Goal: Information Seeking & Learning: Learn about a topic

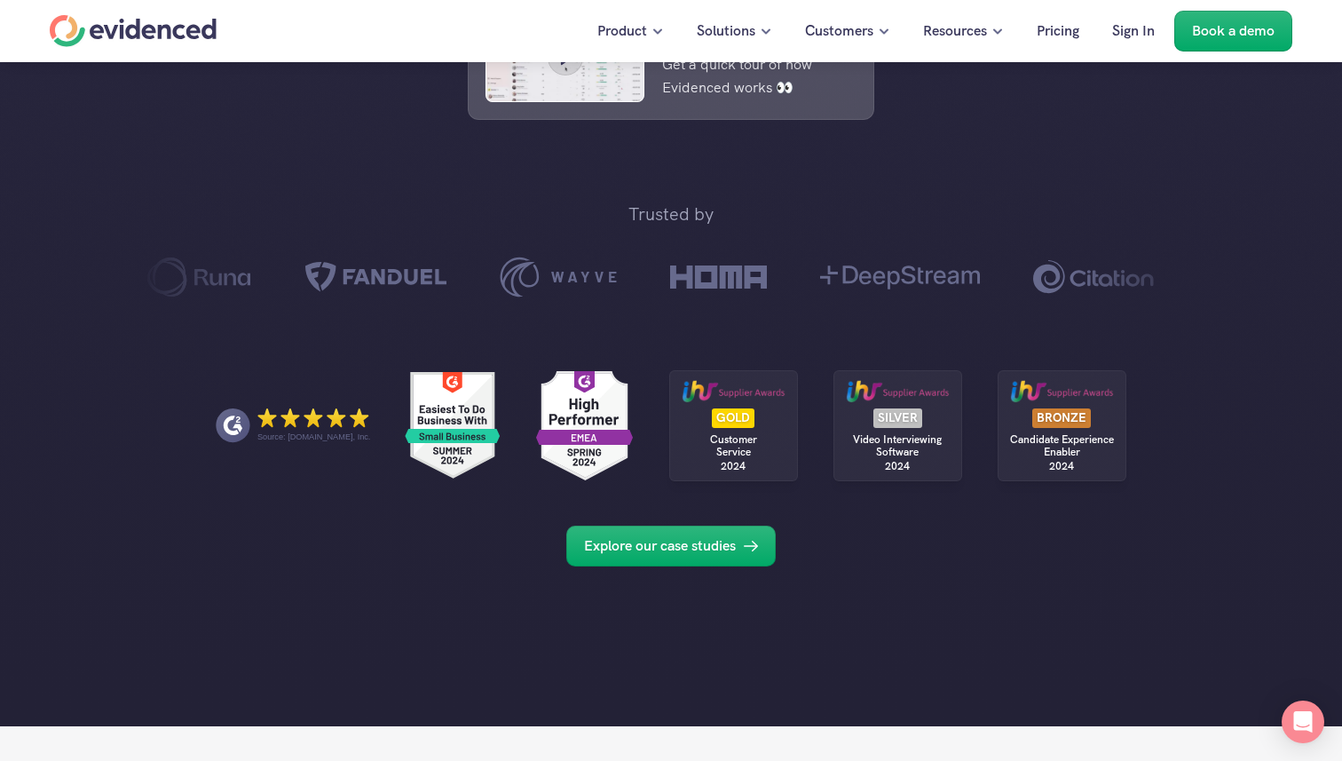
scroll to position [958, 0]
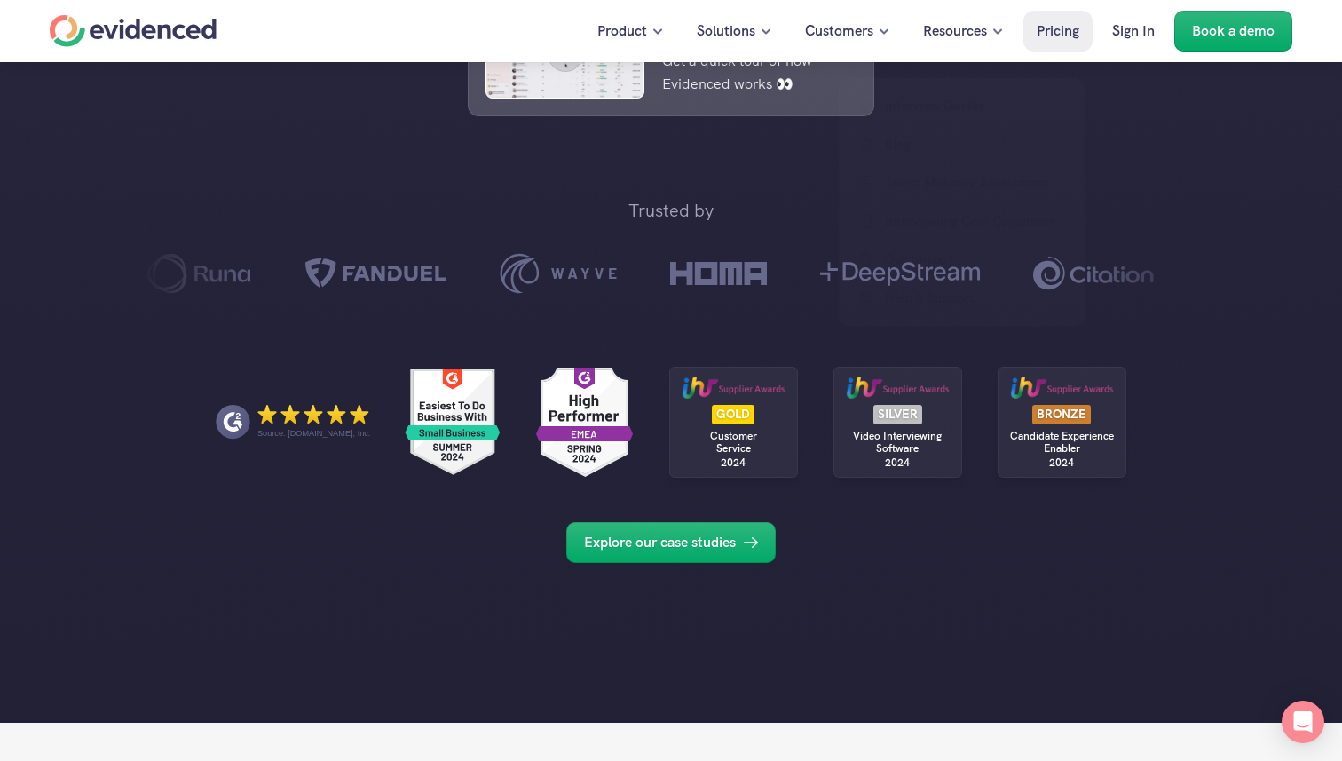
click at [1043, 42] on p "Pricing" at bounding box center [1058, 31] width 43 height 23
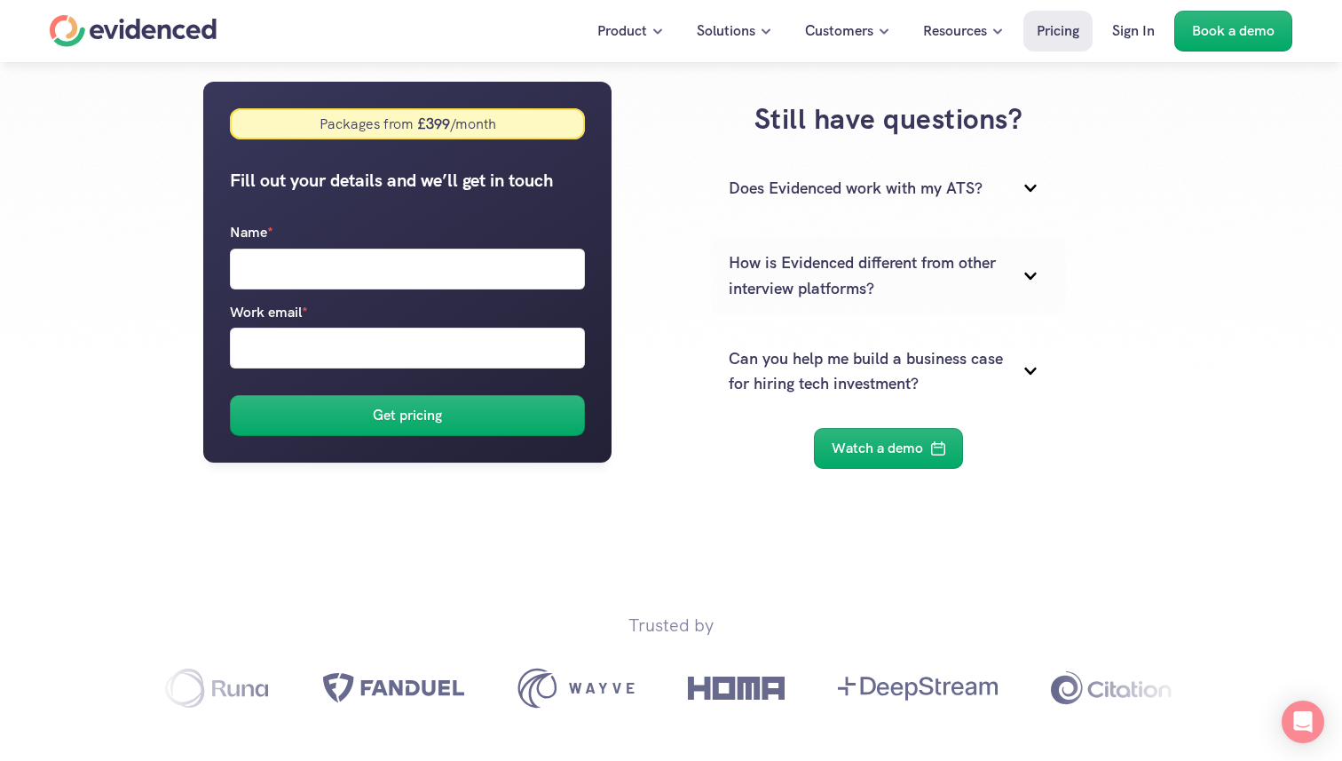
scroll to position [378, 0]
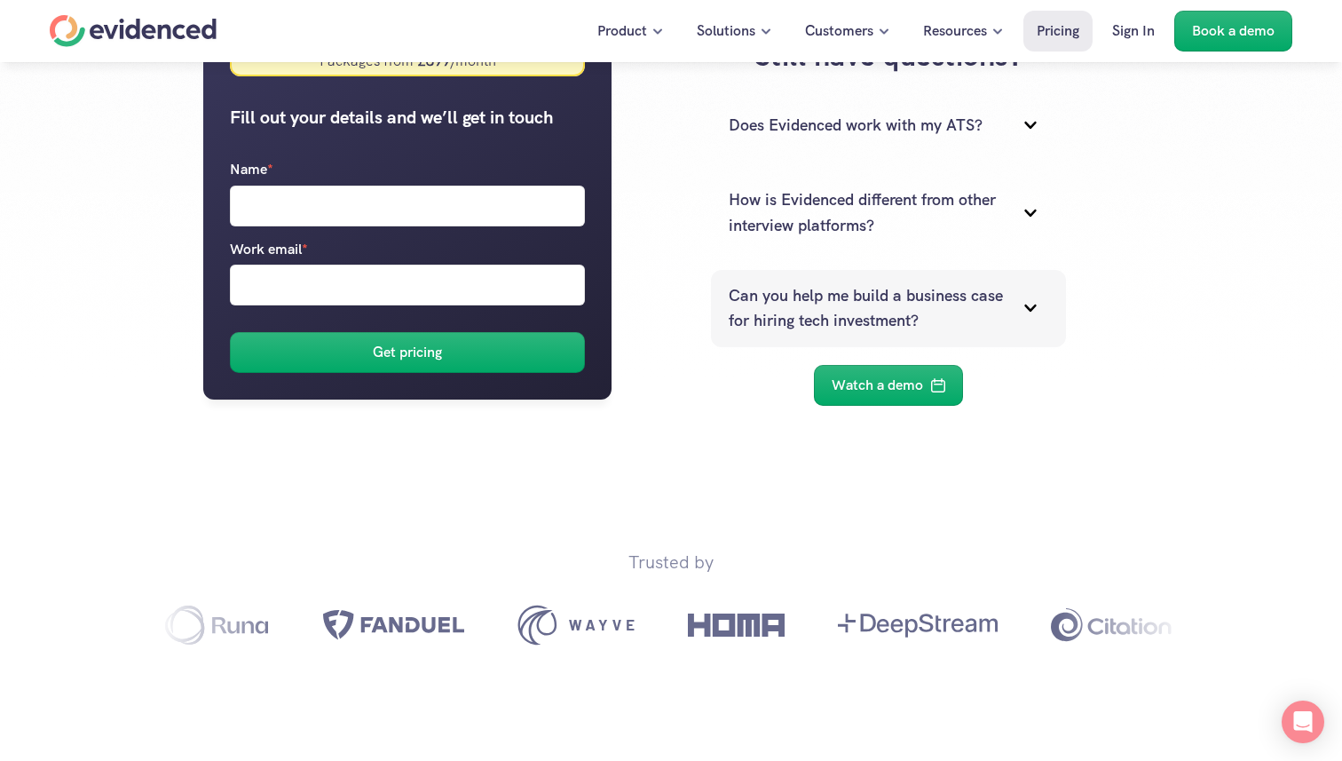
click at [1030, 309] on icon at bounding box center [1030, 307] width 12 height 7
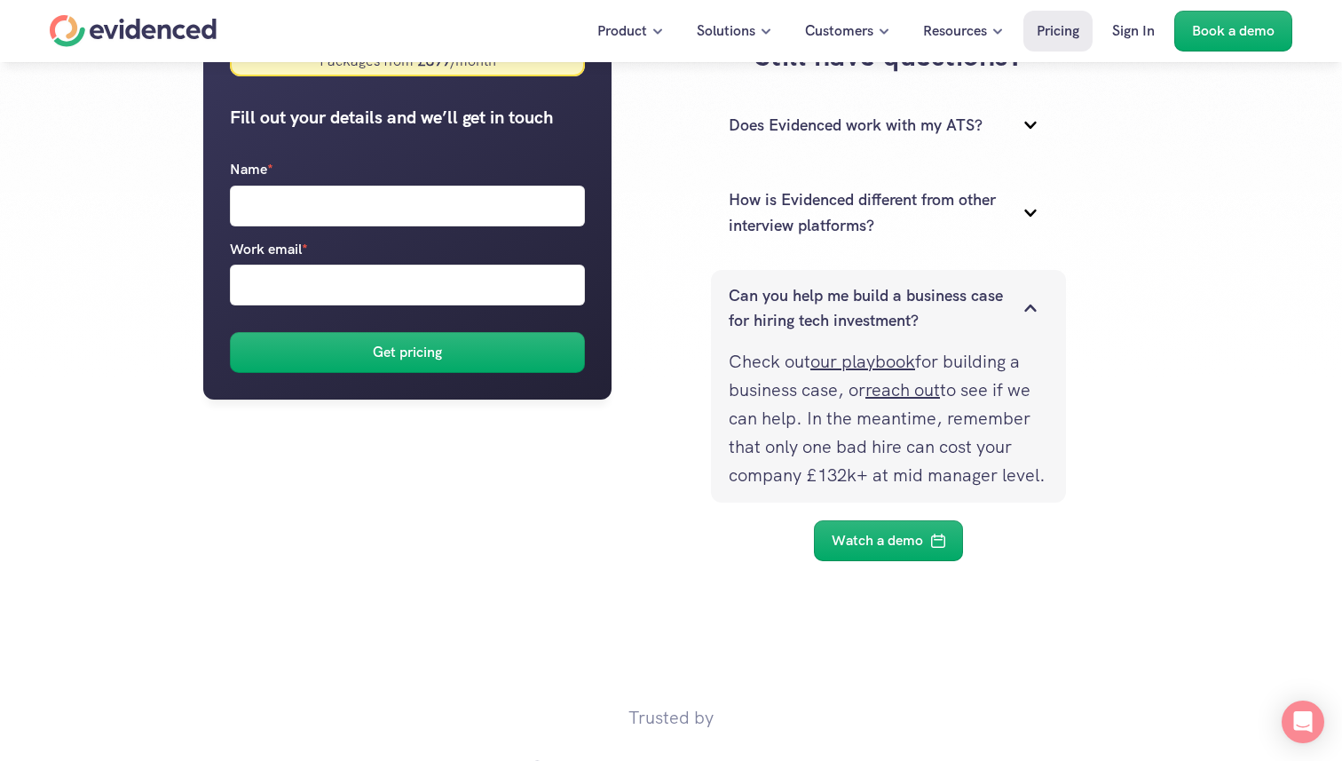
click at [1030, 309] on icon at bounding box center [1031, 308] width 36 height 36
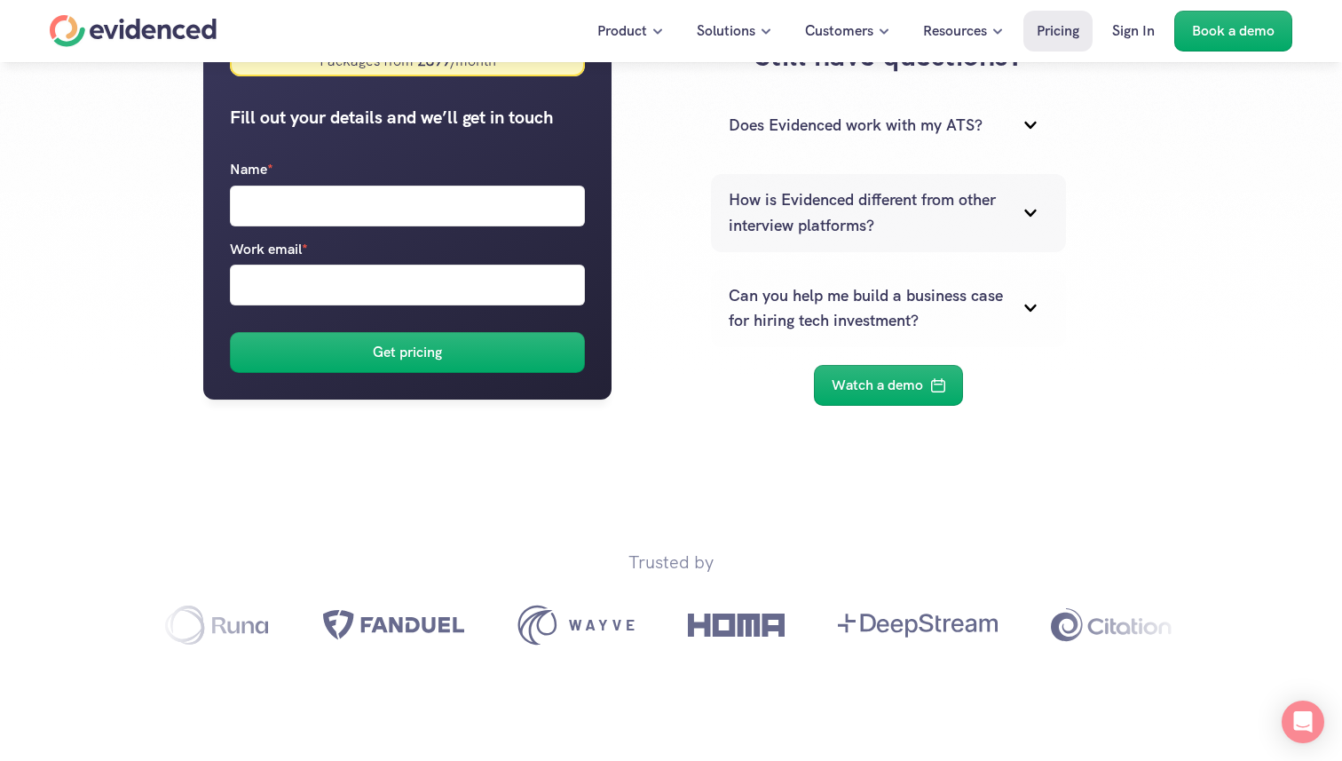
click at [1023, 224] on icon at bounding box center [1031, 213] width 36 height 36
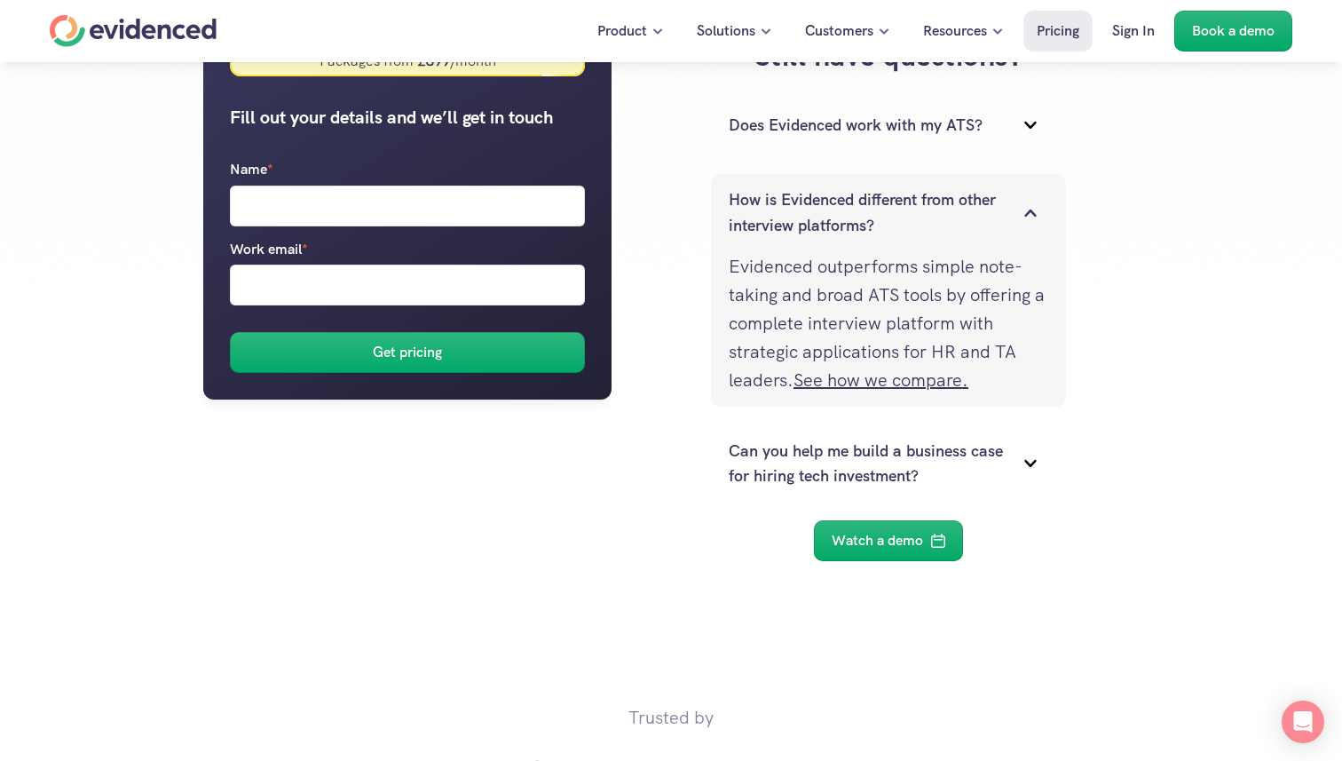
click at [1023, 224] on icon at bounding box center [1031, 213] width 36 height 36
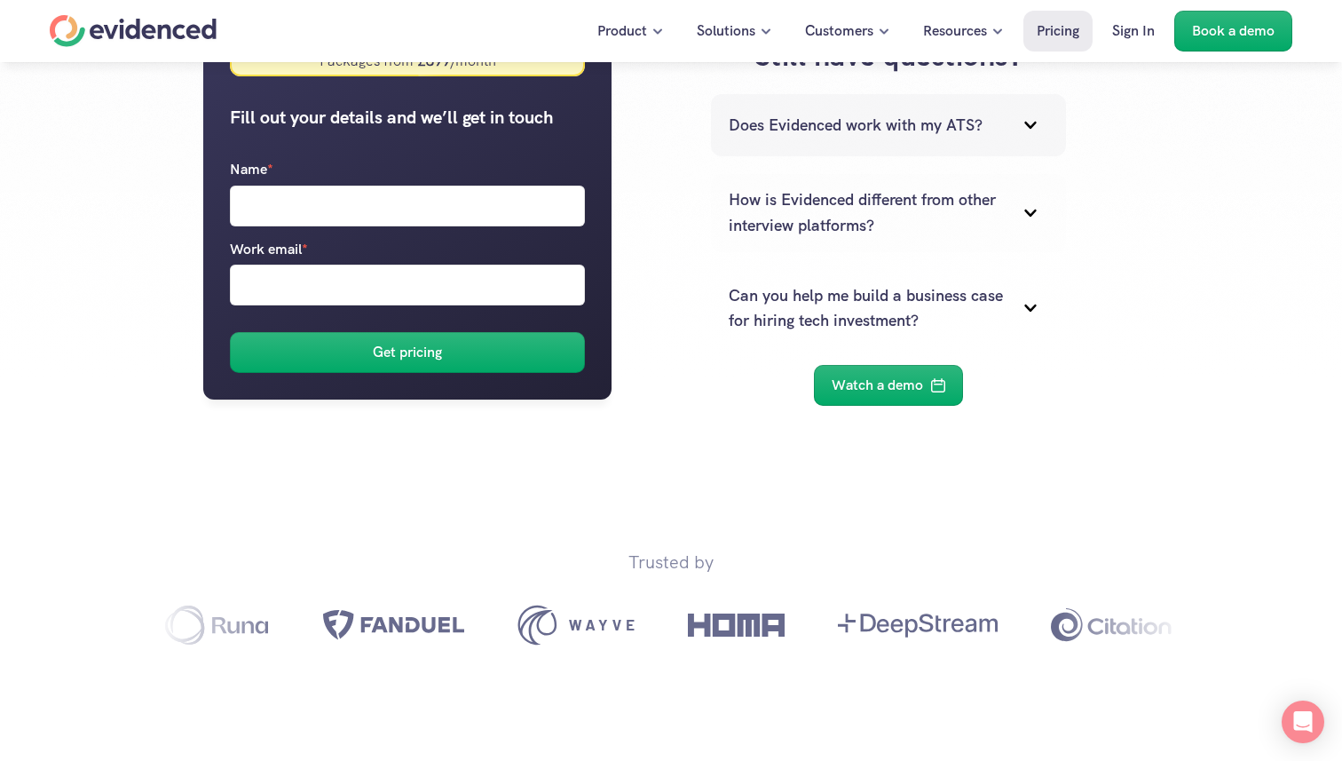
click at [1021, 131] on icon at bounding box center [1031, 125] width 36 height 36
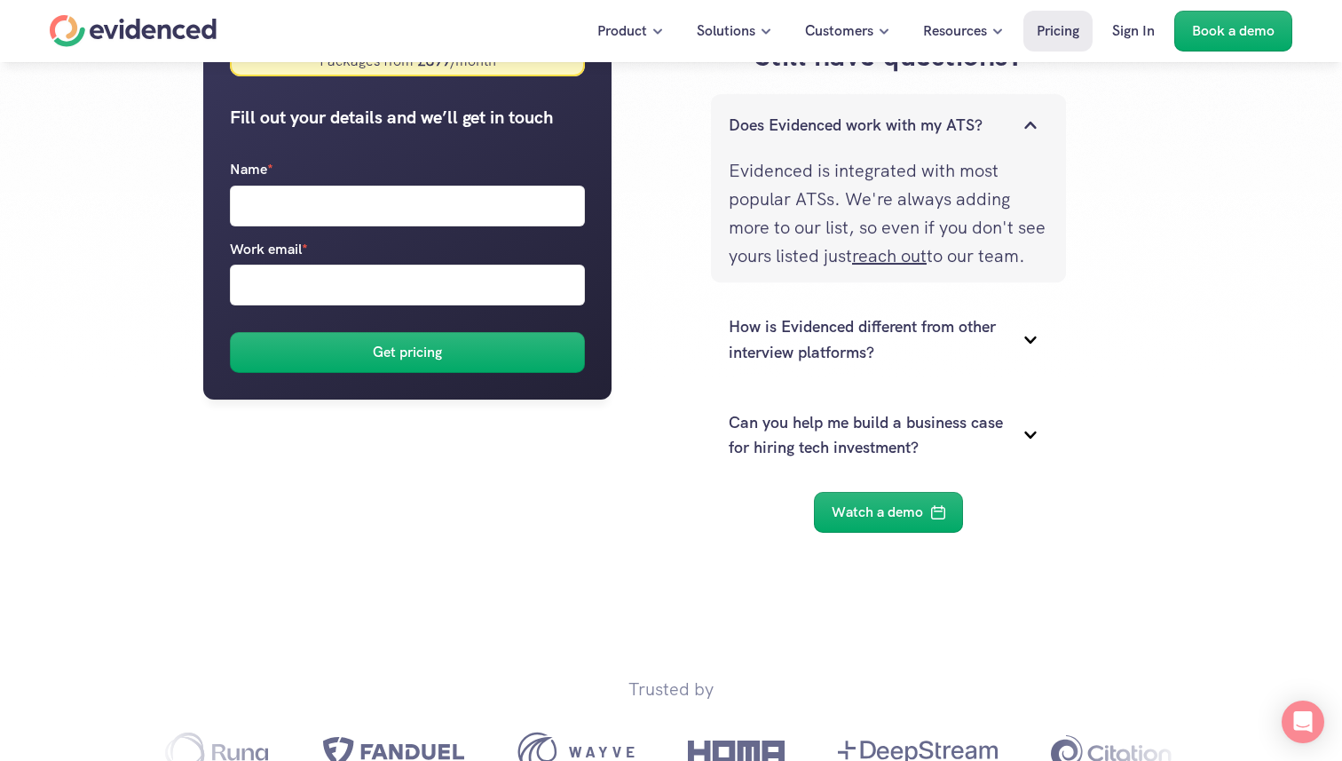
click at [1021, 131] on icon at bounding box center [1031, 125] width 36 height 36
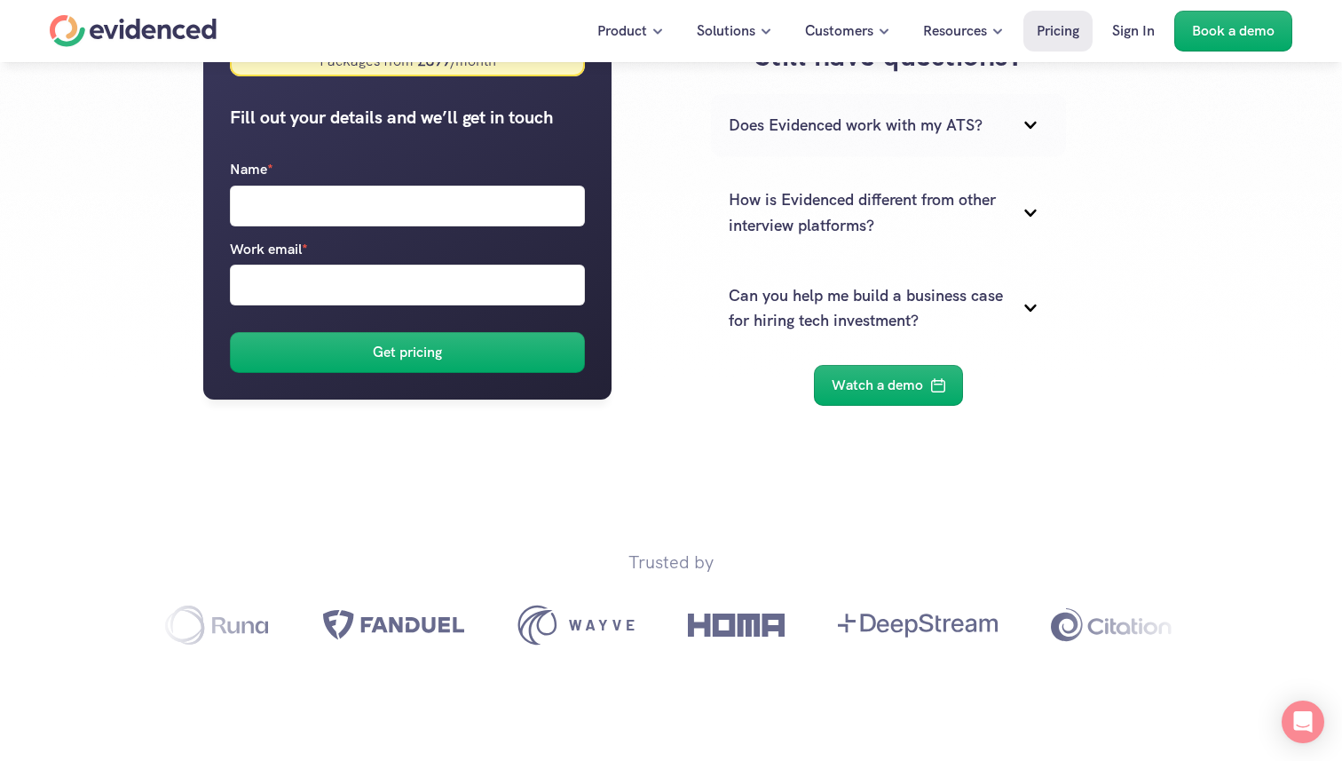
click at [1095, 233] on div "Still have questions? Does Evidenced work with my ATS? How is Evidenced differe…" at bounding box center [888, 221] width 501 height 405
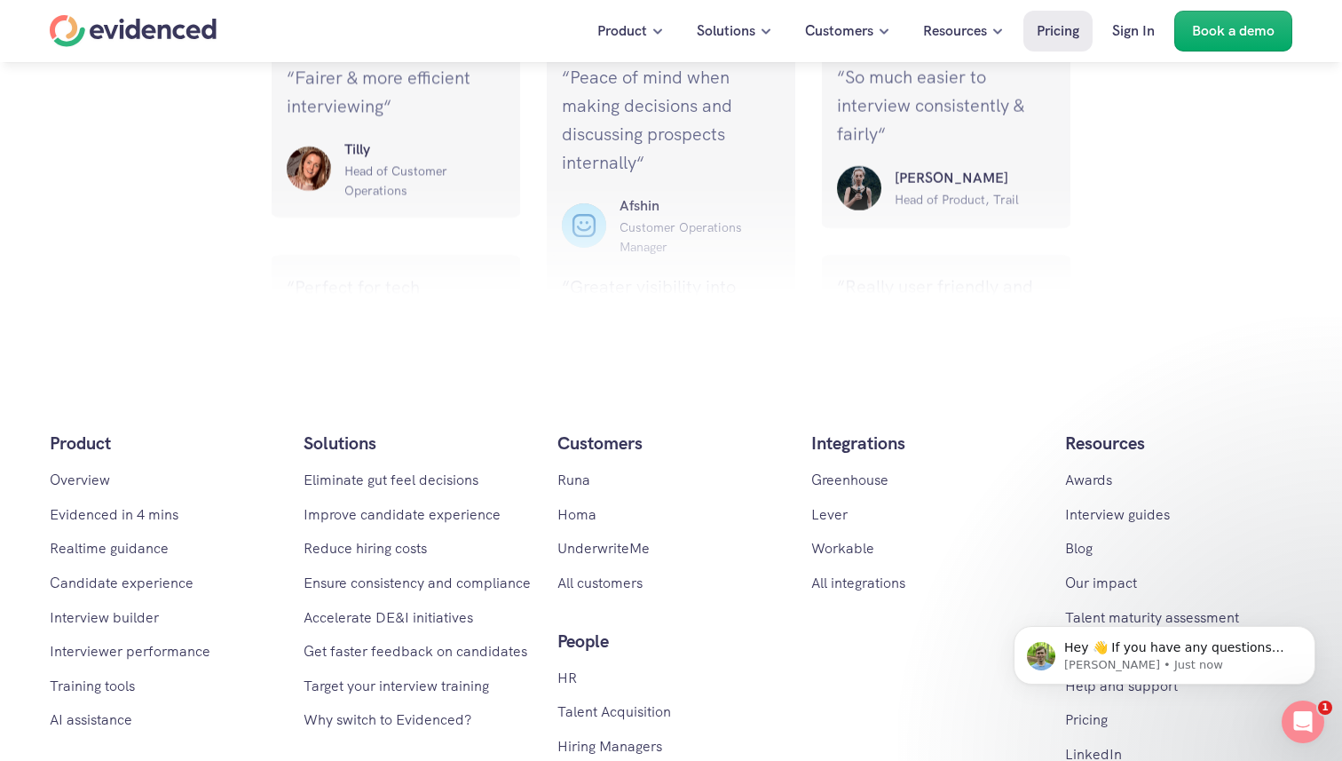
scroll to position [2451, 0]
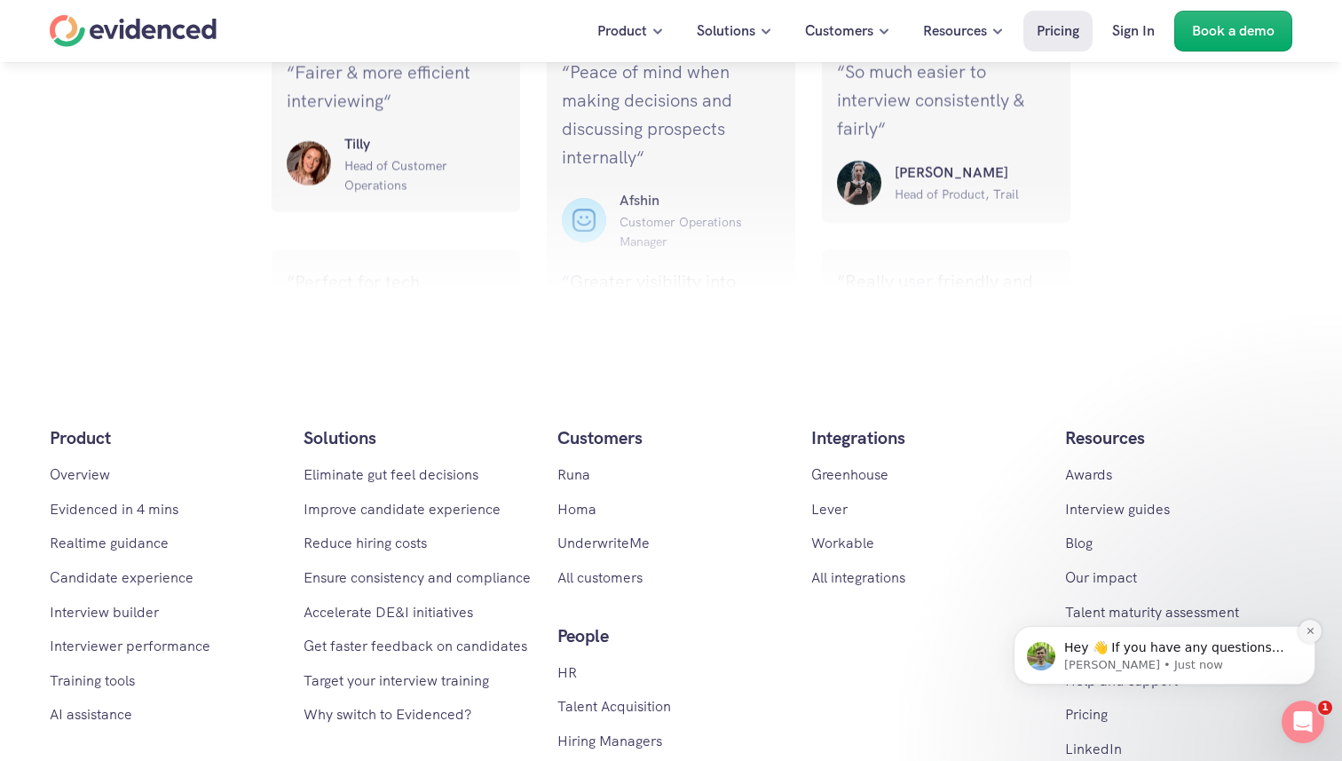
click at [1309, 631] on icon "Dismiss notification" at bounding box center [1309, 631] width 6 height 6
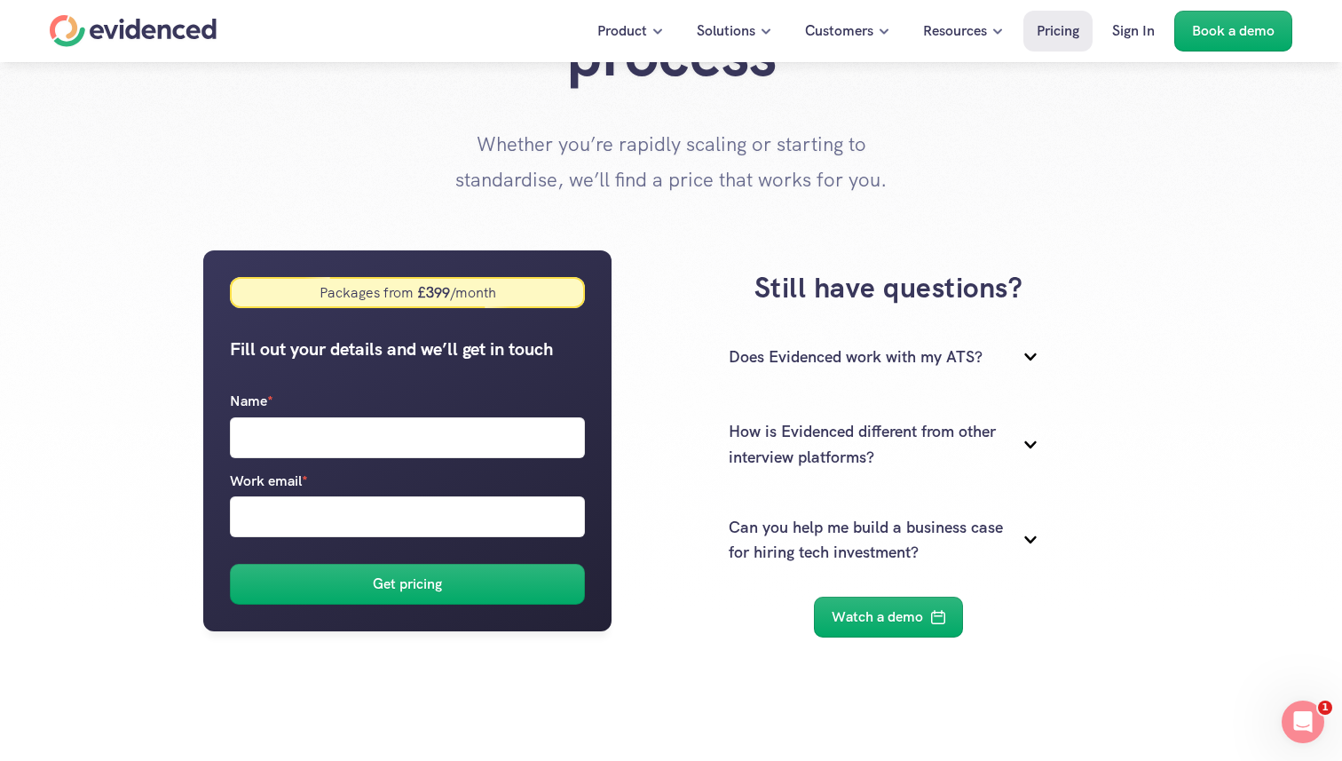
scroll to position [147, 0]
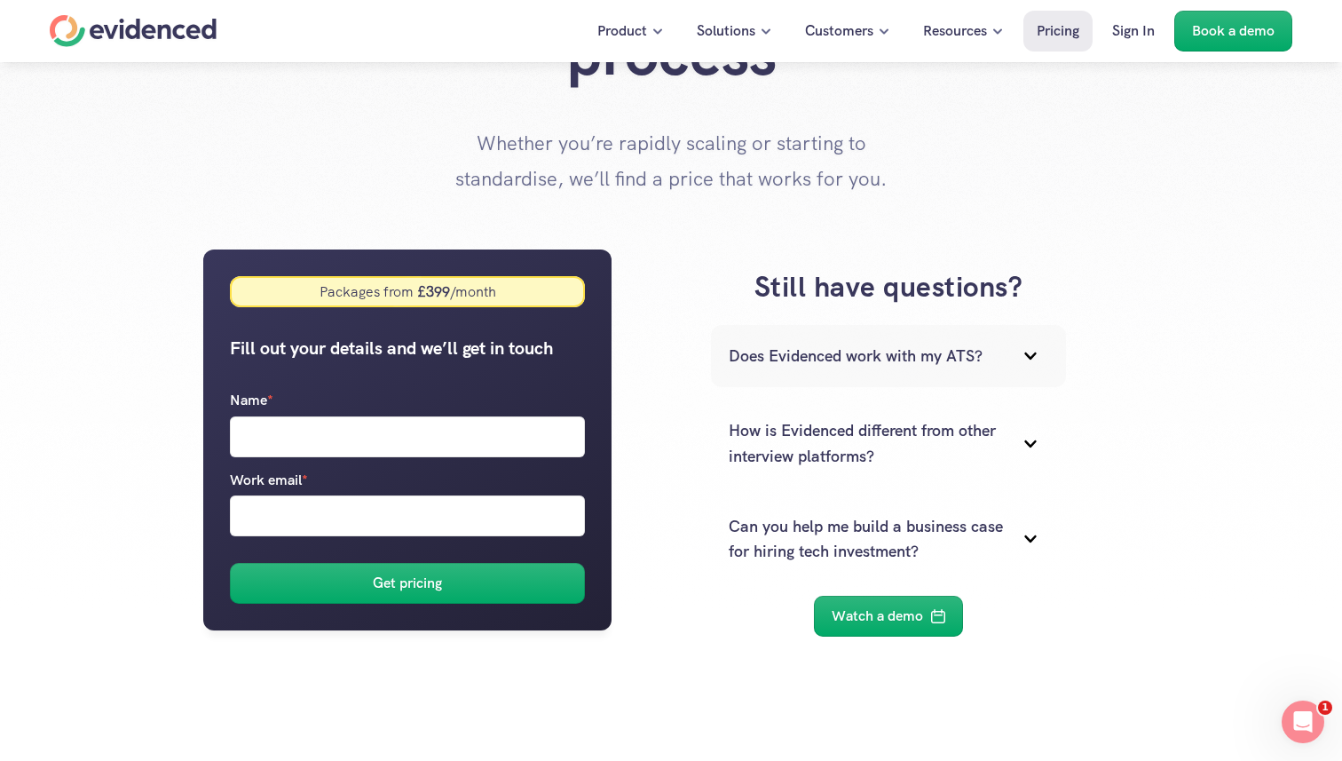
click at [847, 343] on div "Does Evidenced work with my ATS?" at bounding box center [888, 356] width 355 height 62
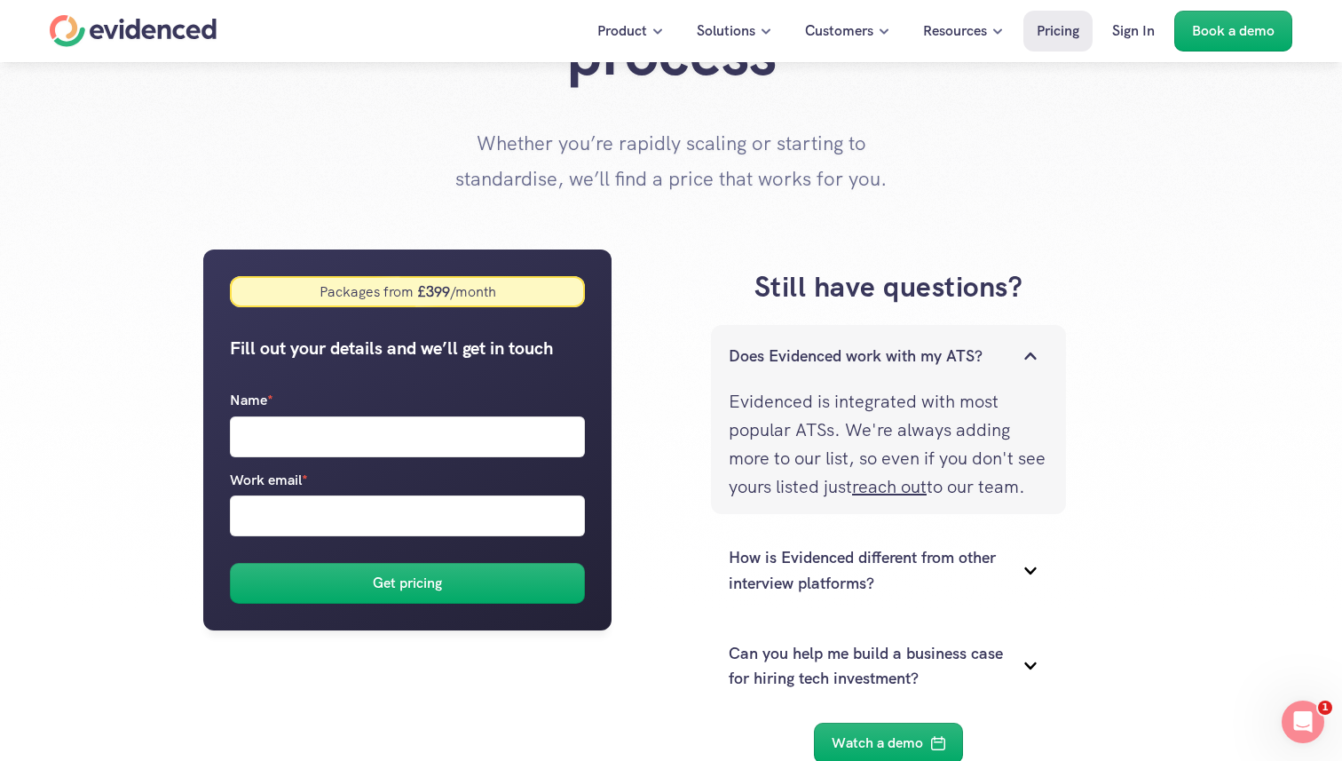
click at [847, 343] on div "Does Evidenced work with my ATS?" at bounding box center [888, 356] width 355 height 62
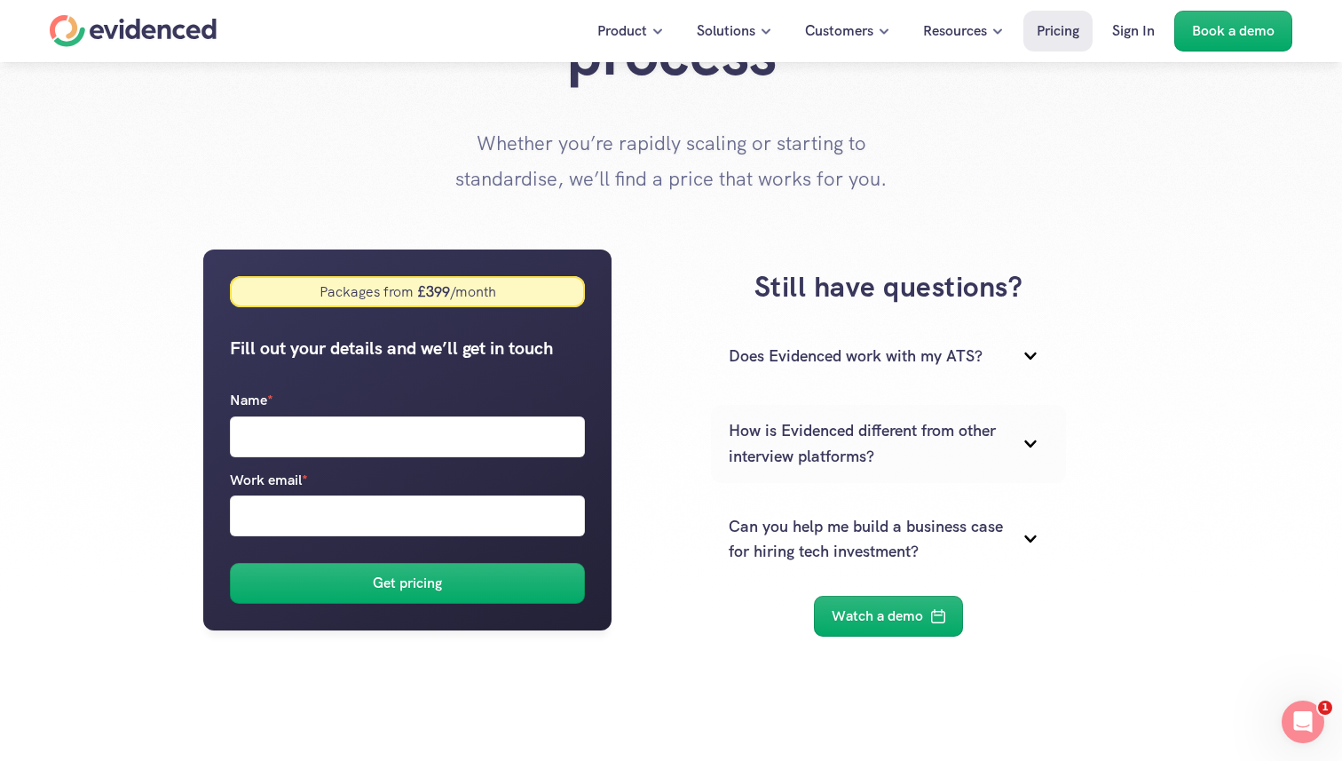
click at [808, 434] on p "How is Evidenced different from other interview platforms?" at bounding box center [866, 443] width 275 height 51
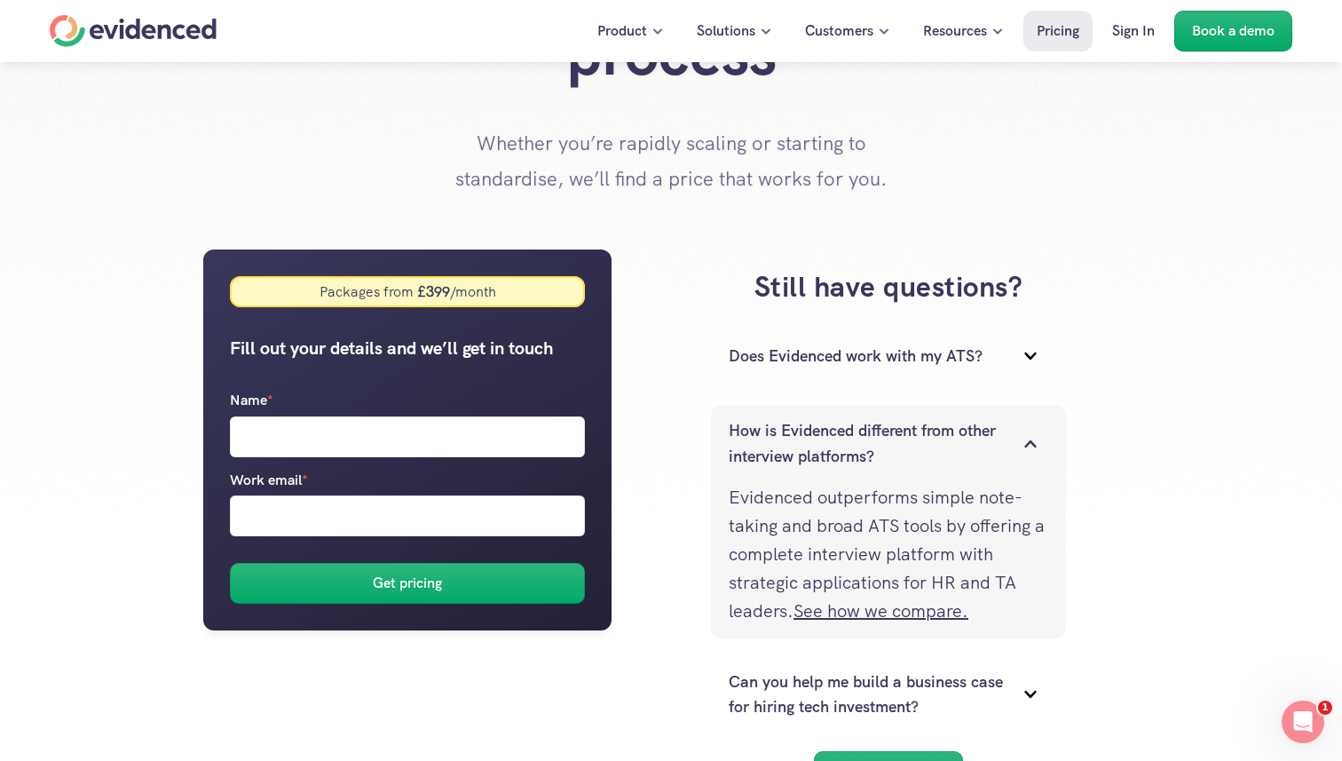
click at [808, 434] on p "How is Evidenced different from other interview platforms?" at bounding box center [866, 443] width 275 height 51
